Goal: Information Seeking & Learning: Learn about a topic

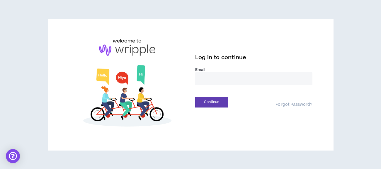
drag, startPoint x: 210, startPoint y: 77, endPoint x: 208, endPoint y: 74, distance: 4.1
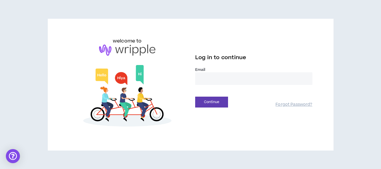
click at [210, 77] on input "email" at bounding box center [253, 78] width 117 height 13
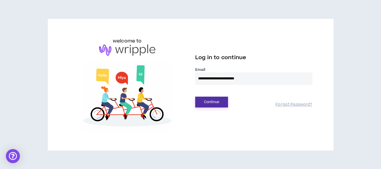
type input "**********"
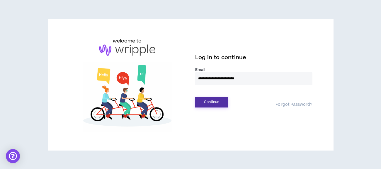
click at [201, 100] on button "Continue" at bounding box center [211, 102] width 33 height 11
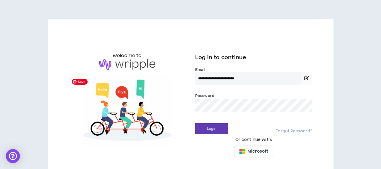
click at [152, 99] on div "**********" at bounding box center [190, 98] width 253 height 123
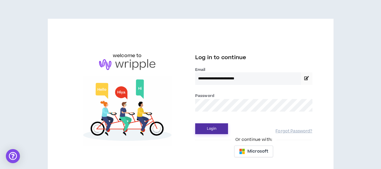
click at [208, 126] on button "Login" at bounding box center [211, 128] width 33 height 11
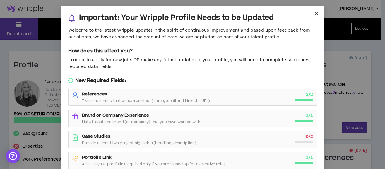
click at [314, 13] on icon "close" at bounding box center [316, 14] width 4 height 4
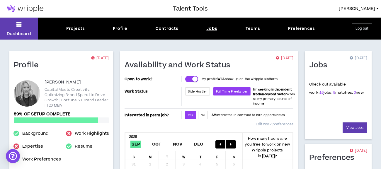
click at [212, 27] on div "Jobs" at bounding box center [211, 28] width 11 height 6
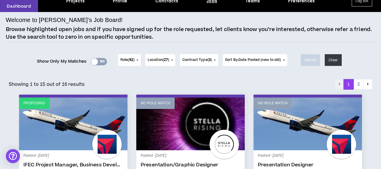
scroll to position [59, 0]
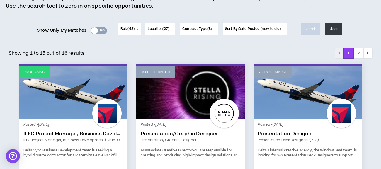
click at [59, 131] on link "IFEC Project Manager, Business Development (Chief of Staff)" at bounding box center [73, 134] width 100 height 6
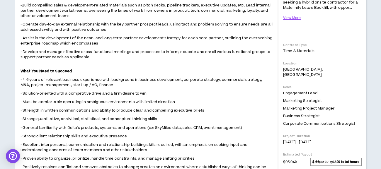
scroll to position [88, 0]
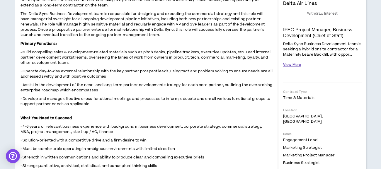
click at [290, 64] on button "View More" at bounding box center [292, 65] width 18 height 10
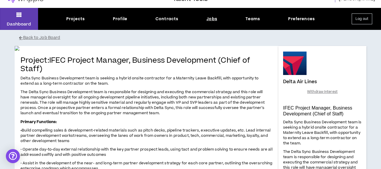
scroll to position [0, 0]
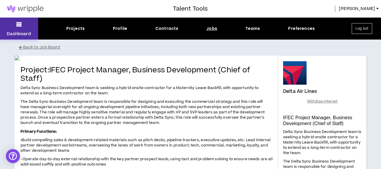
click at [23, 24] on button "Dashboard" at bounding box center [19, 29] width 38 height 22
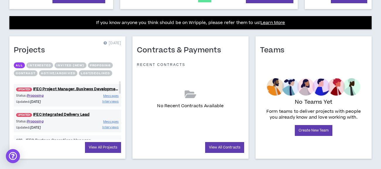
scroll to position [231, 0]
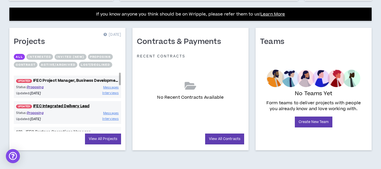
click at [82, 81] on link "UPDATED! IFEC Project Manager, Business Development (Chief of Staff)" at bounding box center [67, 81] width 107 height 6
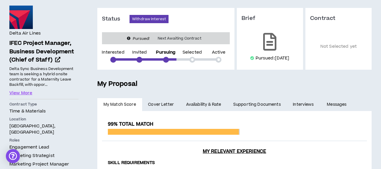
scroll to position [59, 0]
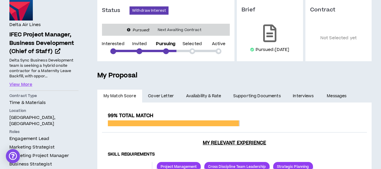
click at [255, 96] on link "Supporting Documents" at bounding box center [256, 96] width 59 height 13
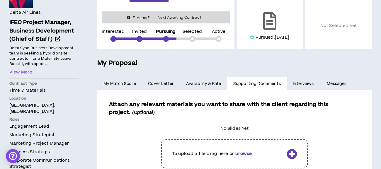
scroll to position [88, 0]
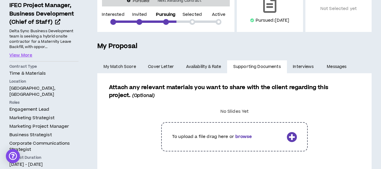
click at [198, 66] on link "Availability & Rate" at bounding box center [203, 66] width 47 height 13
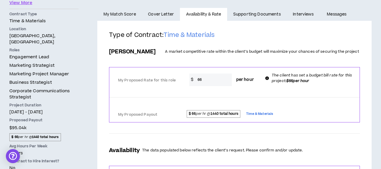
scroll to position [146, 0]
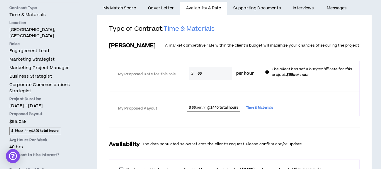
click at [167, 8] on span "Cover Letter" at bounding box center [161, 8] width 26 height 6
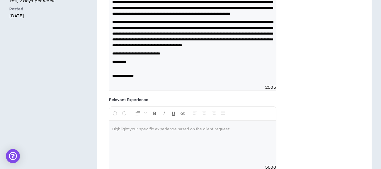
scroll to position [88, 0]
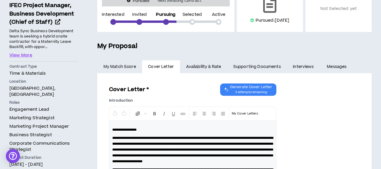
click at [124, 67] on link "My Match Score" at bounding box center [119, 66] width 45 height 13
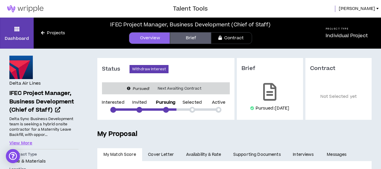
click at [186, 38] on link "Brief" at bounding box center [190, 38] width 41 height 12
